Goal: Task Accomplishment & Management: Complete application form

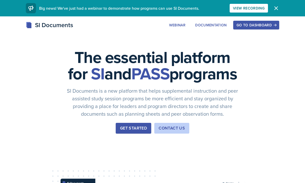
click at [262, 27] on div "Go to Dashboard" at bounding box center [256, 25] width 39 height 4
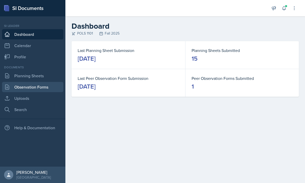
click at [19, 87] on link "Observation Forms" at bounding box center [32, 87] width 61 height 10
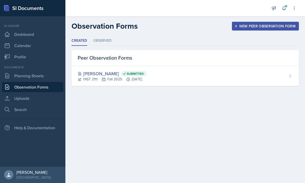
click at [248, 27] on div "New Peer Observation Form" at bounding box center [266, 26] width 60 height 4
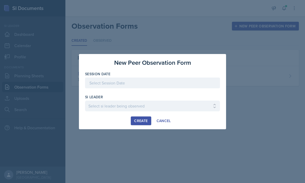
click at [116, 84] on div at bounding box center [152, 82] width 135 height 11
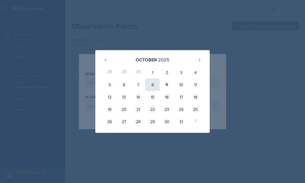
click at [155, 87] on div "8" at bounding box center [153, 85] width 14 height 12
type input "[DATE]"
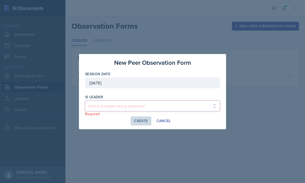
drag, startPoint x: 165, startPoint y: 183, endPoint x: 145, endPoint y: 107, distance: 78.5
select select "a38ec269-389c-4449-999e-3da7dd1d4612"
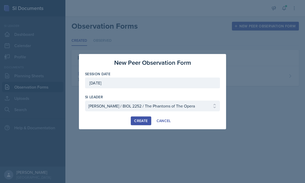
click at [147, 124] on button "Create" at bounding box center [141, 120] width 20 height 9
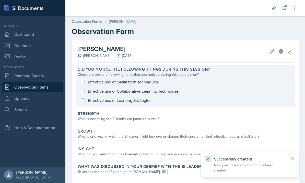
click at [133, 84] on div "Effective use of Facilitation Techniques Effective use of Collaborative Learnin…" at bounding box center [185, 91] width 215 height 28
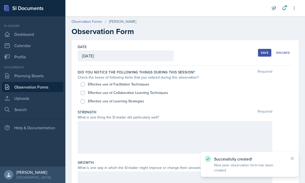
click at [132, 84] on label "Effective use of Facilitation Techniques" at bounding box center [118, 84] width 61 height 5
click at [85, 84] on input "Effective use of Facilitation Techniques" at bounding box center [83, 84] width 4 height 4
checkbox input "true"
click at [134, 96] on div "Effective use of Collaborative Learning Techniques" at bounding box center [185, 92] width 209 height 8
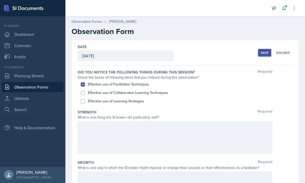
click at [133, 93] on label "Effective use of Collaborative Learning Techniques" at bounding box center [128, 92] width 80 height 5
click at [85, 93] on input "Effective use of Collaborative Learning Techniques" at bounding box center [83, 93] width 4 height 4
checkbox input "true"
click at [132, 102] on label "Effective use of Learning Strategies" at bounding box center [116, 100] width 56 height 5
click at [85, 102] on input "Effective use of Learning Strategies" at bounding box center [83, 101] width 4 height 4
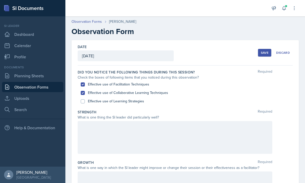
checkbox input "true"
click at [133, 138] on div at bounding box center [175, 137] width 195 height 33
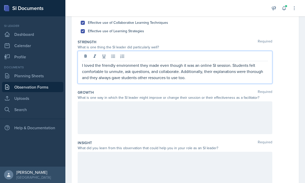
scroll to position [82, 0]
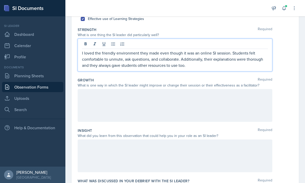
click at [151, 123] on div "Growth Required What is one way in which the SI leader might improve or change …" at bounding box center [185, 100] width 215 height 50
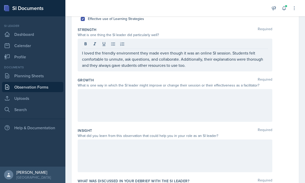
click at [148, 112] on div at bounding box center [175, 105] width 195 height 33
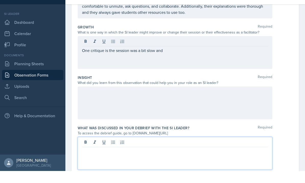
scroll to position [19, 0]
click at [140, 149] on div at bounding box center [175, 165] width 195 height 33
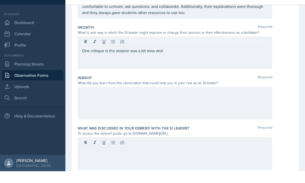
scroll to position [19, 0]
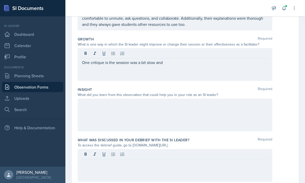
drag, startPoint x: 132, startPoint y: 114, endPoint x: 156, endPoint y: 115, distance: 24.1
click at [156, 115] on div "Did you notice the following things during this session? Required Check the box…" at bounding box center [185, 66] width 215 height 248
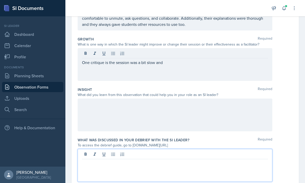
click at [162, 160] on p at bounding box center [175, 163] width 186 height 6
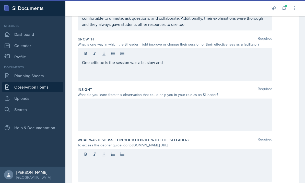
click at [130, 142] on div "To access the debrief guide, go to [DOMAIN_NAME][URL]" at bounding box center [175, 144] width 195 height 5
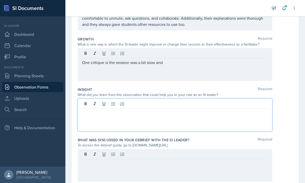
click at [143, 98] on div at bounding box center [175, 114] width 195 height 33
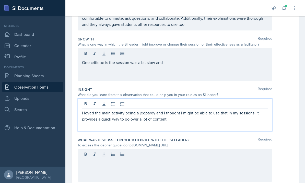
click at [181, 59] on p "One critique is the session was a bit slow and" at bounding box center [175, 62] width 186 height 6
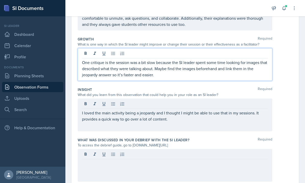
click at [185, 142] on div "To access the debrief guide, go to [DOMAIN_NAME][URL]" at bounding box center [175, 144] width 195 height 5
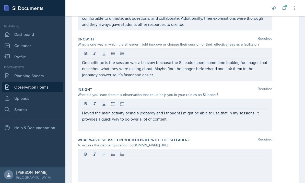
drag, startPoint x: 185, startPoint y: 128, endPoint x: 132, endPoint y: 128, distance: 53.5
click at [132, 142] on div "To access the debrief guide, go to [DOMAIN_NAME][URL]" at bounding box center [175, 144] width 195 height 5
copy div "[DOMAIN_NAME][URL]"
click at [123, 150] on div at bounding box center [175, 165] width 195 height 33
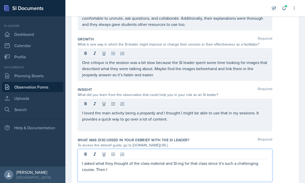
click at [150, 160] on p "I asked what they thought of the class material and SI-ing for that class since…" at bounding box center [175, 166] width 186 height 12
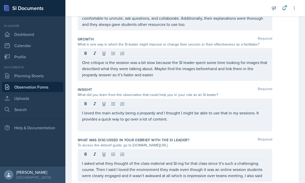
click at [264, 160] on p "I asked what they thought of the class material and SI-ing for that class since…" at bounding box center [175, 169] width 186 height 18
click at [188, 172] on div "I asked what they thought of the class material and SI-ing for that class since…" at bounding box center [175, 171] width 195 height 44
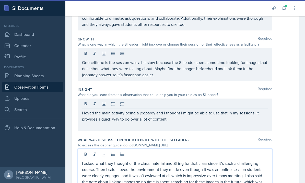
click at [186, 170] on p "I asked what they thought of the class material and SI-ing for that class since…" at bounding box center [175, 175] width 186 height 31
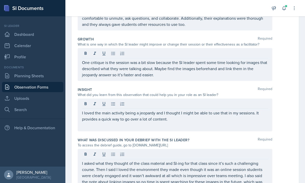
click at [167, 169] on p "I asked what they thought of the class material and SI-ing for that class since…" at bounding box center [175, 175] width 186 height 31
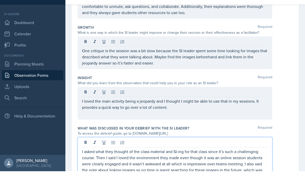
click at [191, 137] on div "What was discussed in your debrief with the SI Leader? Required" at bounding box center [185, 139] width 215 height 5
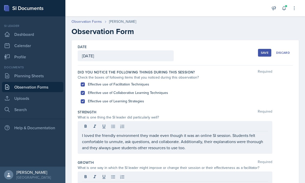
scroll to position [0, 0]
click at [264, 49] on button "Save" at bounding box center [264, 53] width 13 height 8
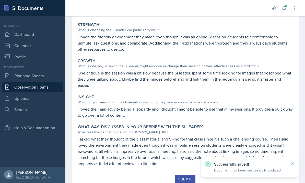
scroll to position [88, 0]
click at [182, 177] on div "Submit" at bounding box center [186, 179] width 14 height 4
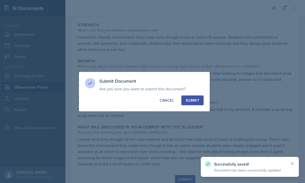
click at [192, 103] on button "Submit" at bounding box center [193, 100] width 22 height 10
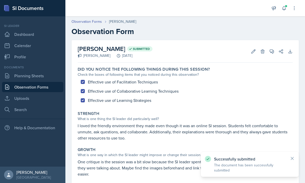
scroll to position [0, 0]
